Goal: Task Accomplishment & Management: Use online tool/utility

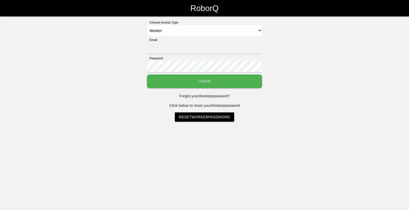
select select "Worker"
type input "[EMAIL_ADDRESS][DOMAIN_NAME]"
click at [220, 83] on button "Login" at bounding box center [204, 81] width 115 height 14
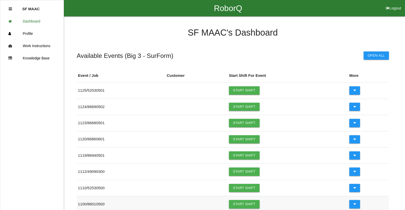
click at [257, 206] on link "Start Shift" at bounding box center [244, 204] width 31 height 8
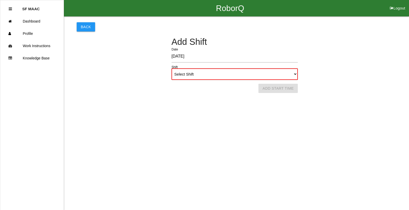
click at [207, 77] on select "Select Shift 1st Shift 2nd Shift 3rd Shift 4th Shift" at bounding box center [235, 74] width 126 height 12
select select "1"
click at [172, 68] on select "Select Shift 1st Shift 2nd Shift 3rd Shift 4th Shift" at bounding box center [235, 74] width 126 height 12
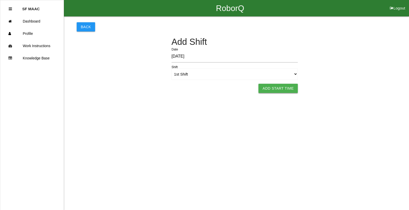
click at [286, 86] on button "Add Start Time" at bounding box center [278, 88] width 39 height 9
select select "6"
select select "14"
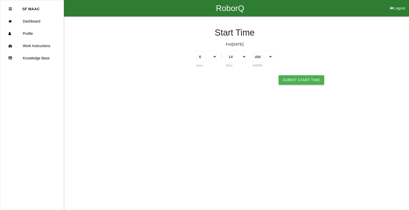
click at [295, 81] on button "Submit Start Time" at bounding box center [302, 79] width 46 height 9
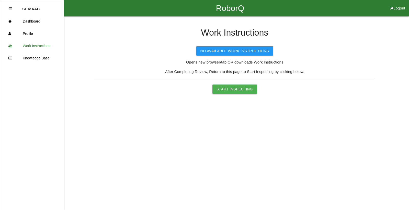
click at [230, 94] on button "Start Inspecting" at bounding box center [235, 88] width 45 height 9
